Goal: Transaction & Acquisition: Purchase product/service

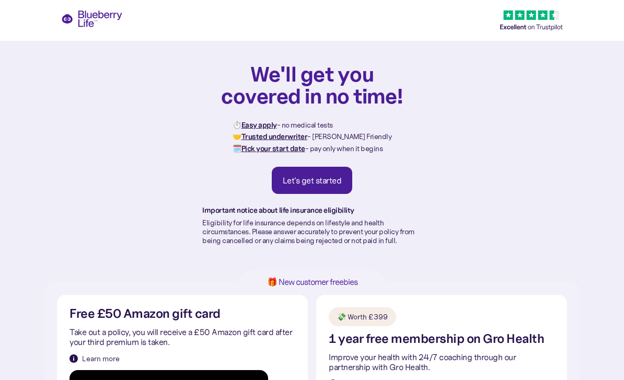
click at [306, 175] on div "Let's get started" at bounding box center [312, 180] width 59 height 10
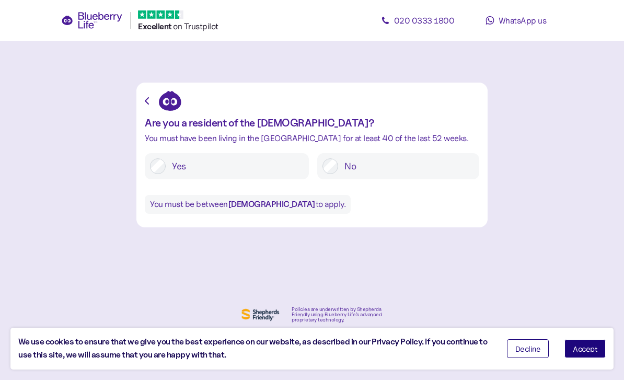
click at [169, 159] on label "Yes" at bounding box center [235, 166] width 138 height 16
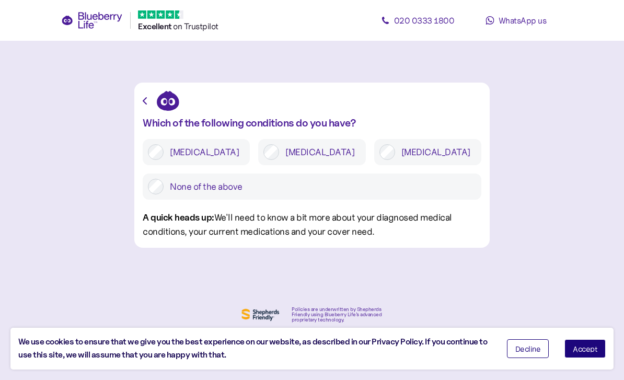
click at [164, 151] on label "Type 1 diabetes" at bounding box center [204, 152] width 81 height 16
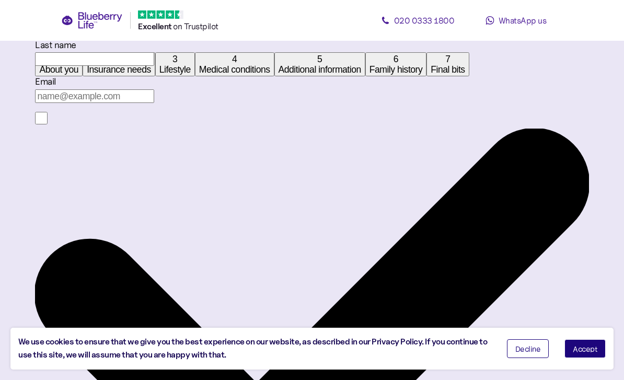
scroll to position [191, 0]
